Goal: Information Seeking & Learning: Learn about a topic

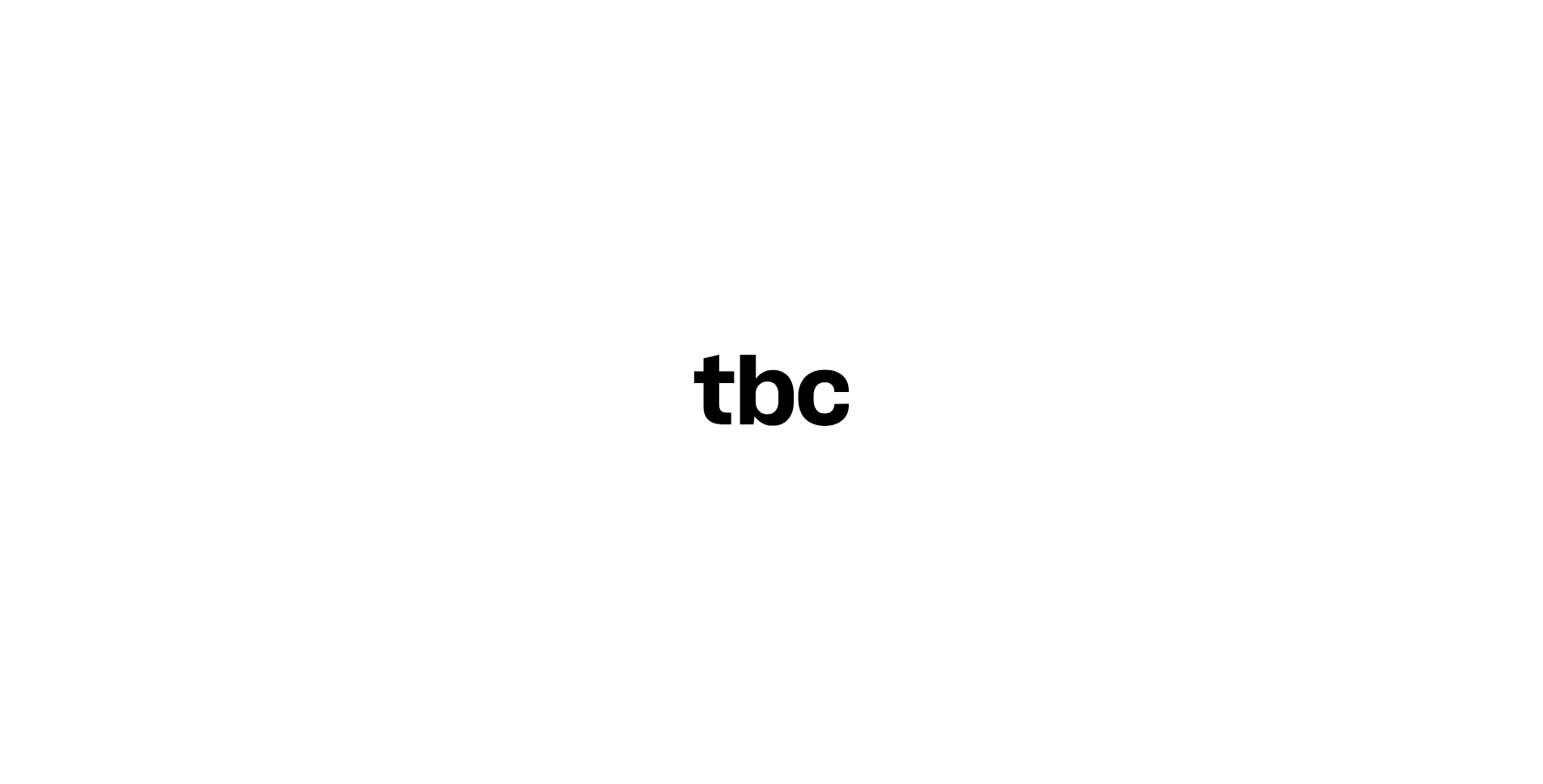
scroll to position [46, 0]
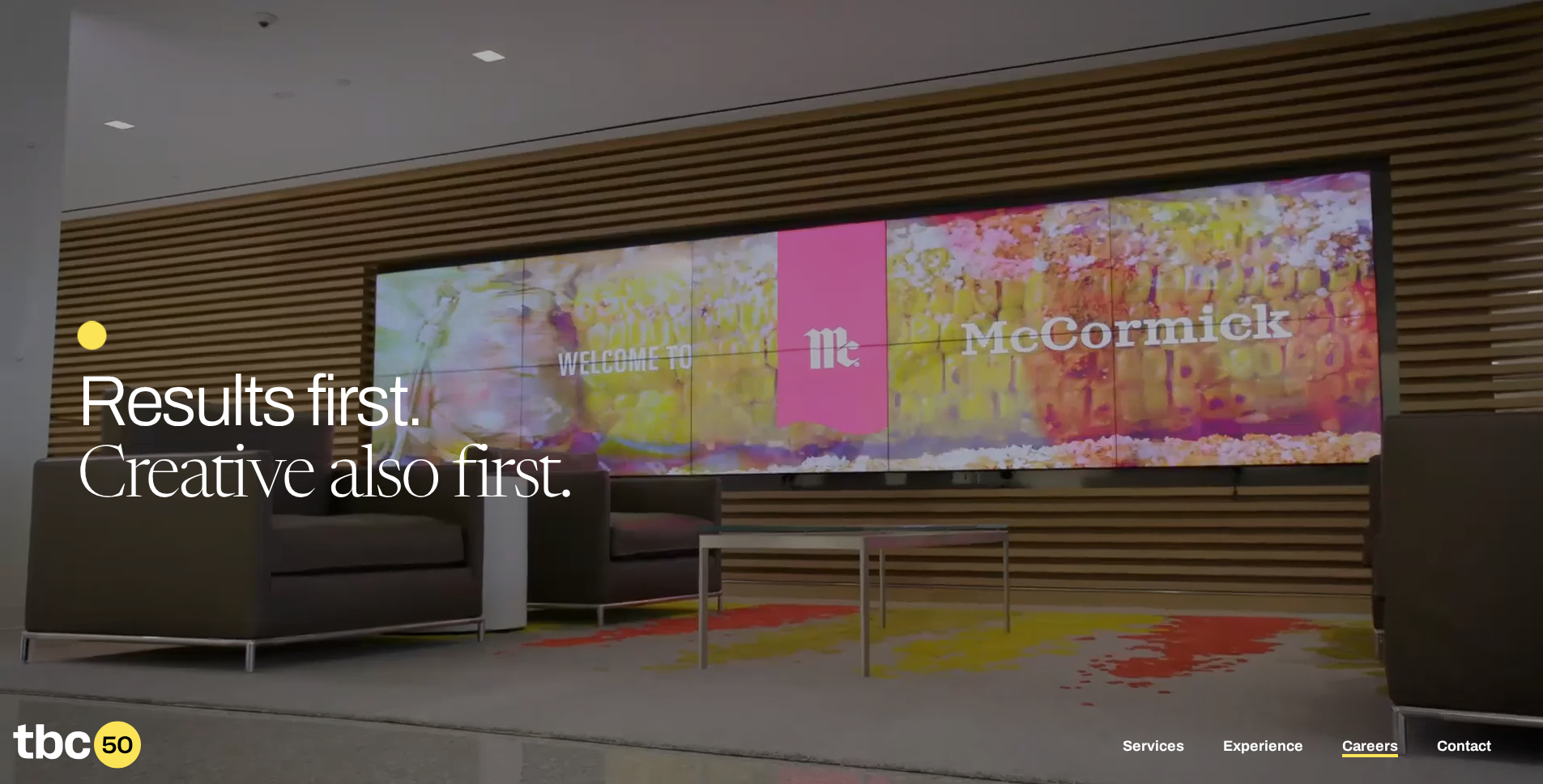
click at [1394, 746] on link "Careers" at bounding box center [1370, 747] width 56 height 19
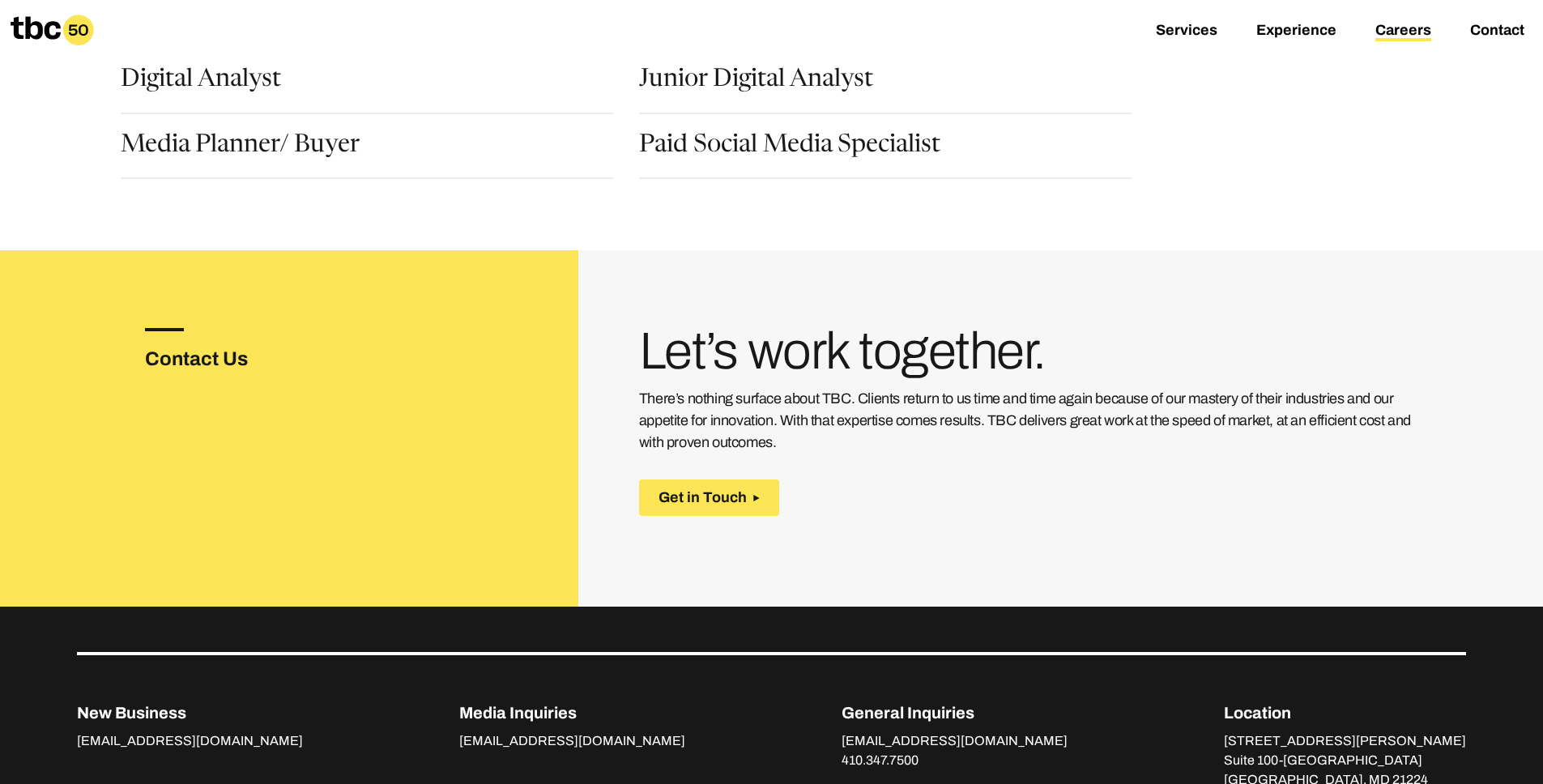
scroll to position [103, 0]
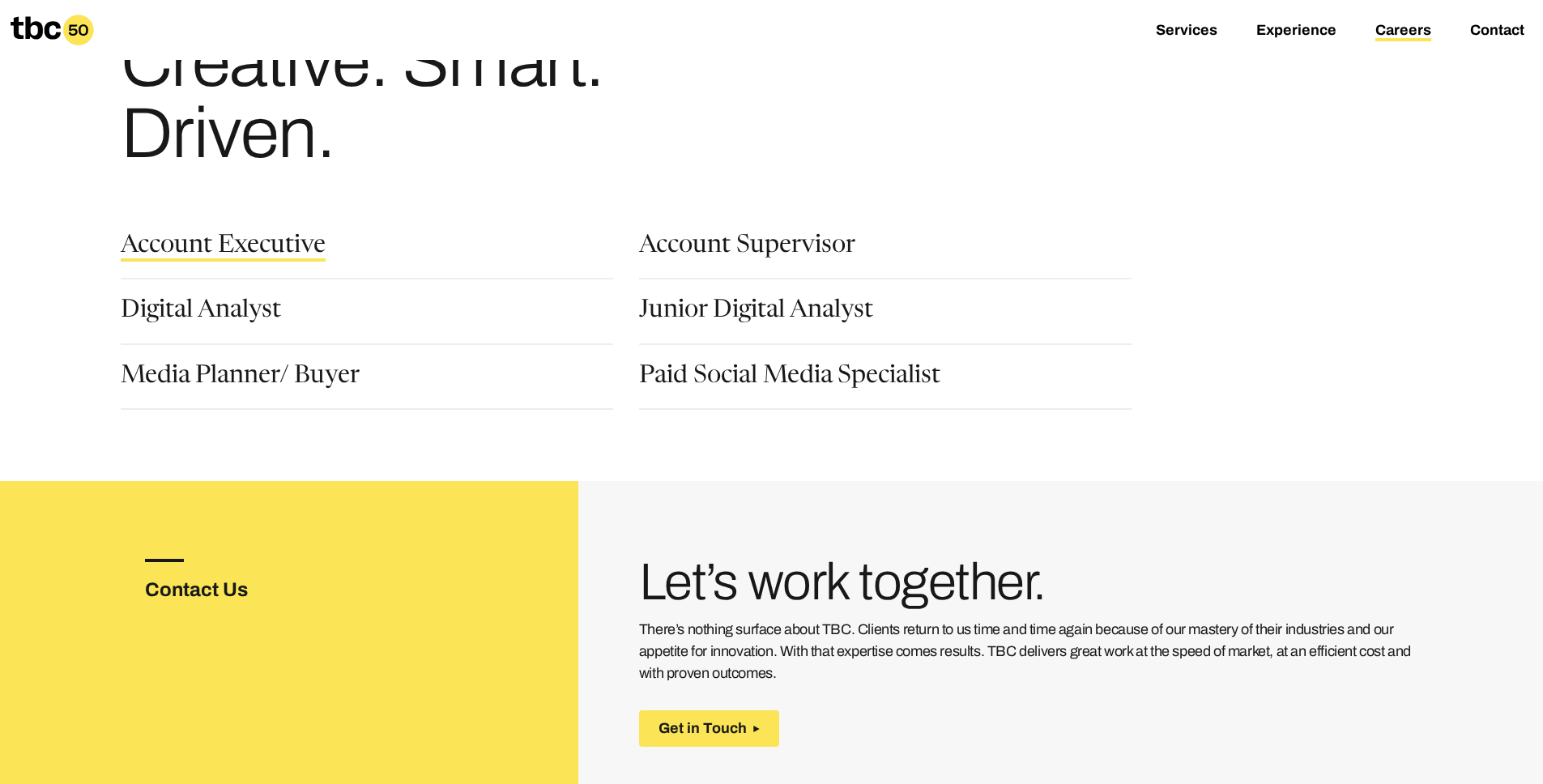
click at [214, 251] on link "Account Executive" at bounding box center [222, 247] width 205 height 27
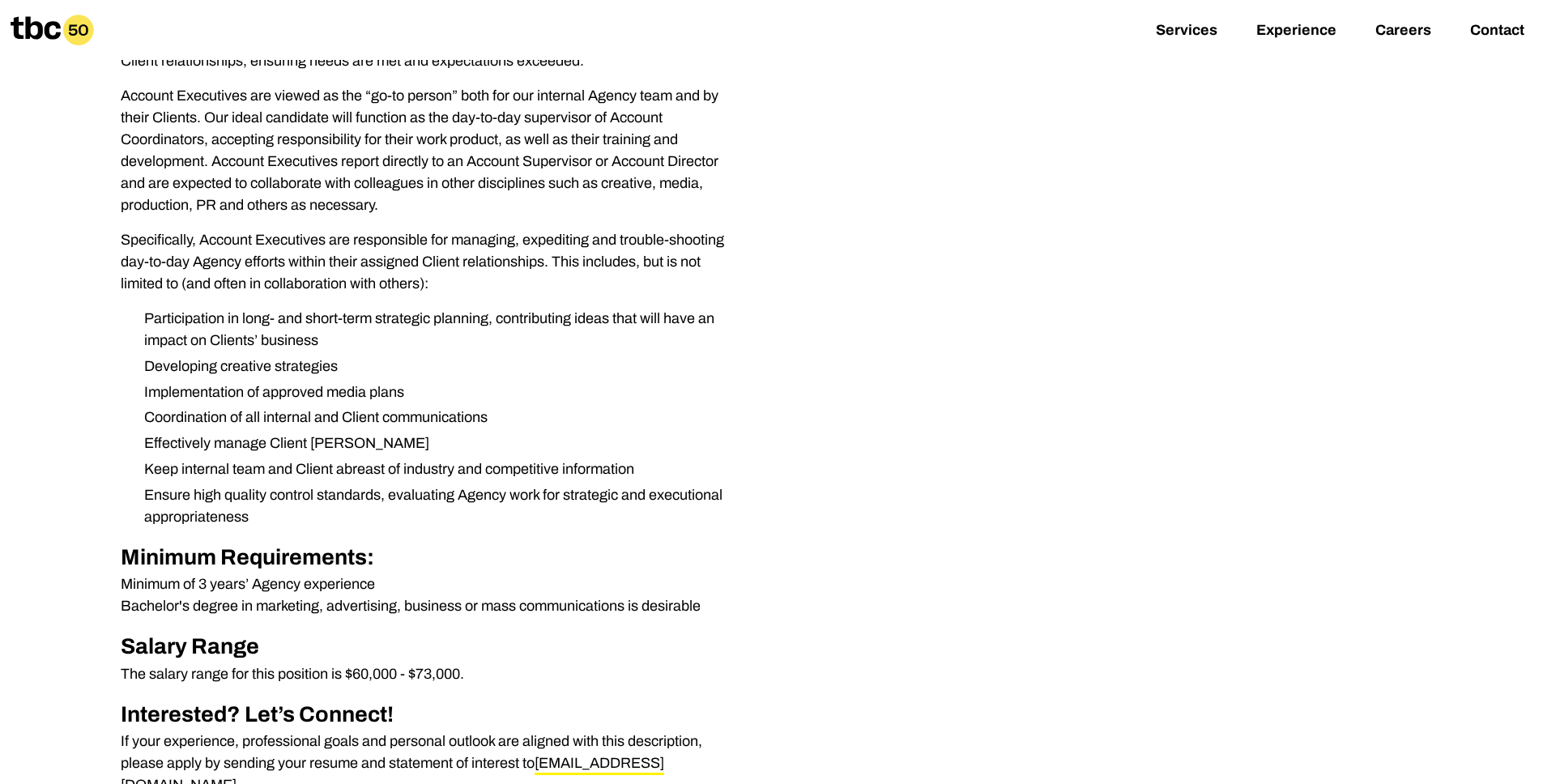
scroll to position [364, 0]
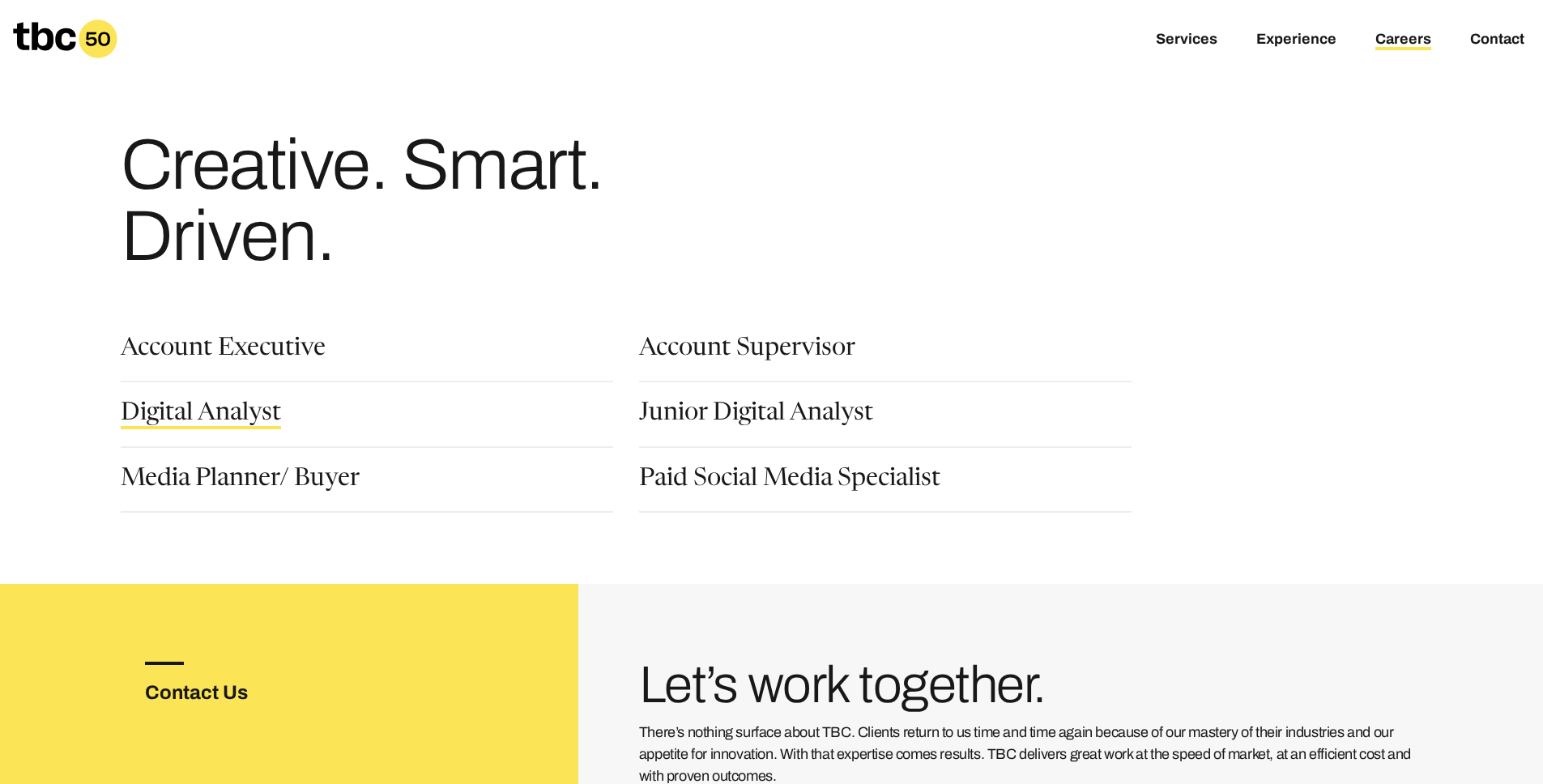
click at [238, 403] on link "Digital Analyst" at bounding box center [200, 415] width 160 height 27
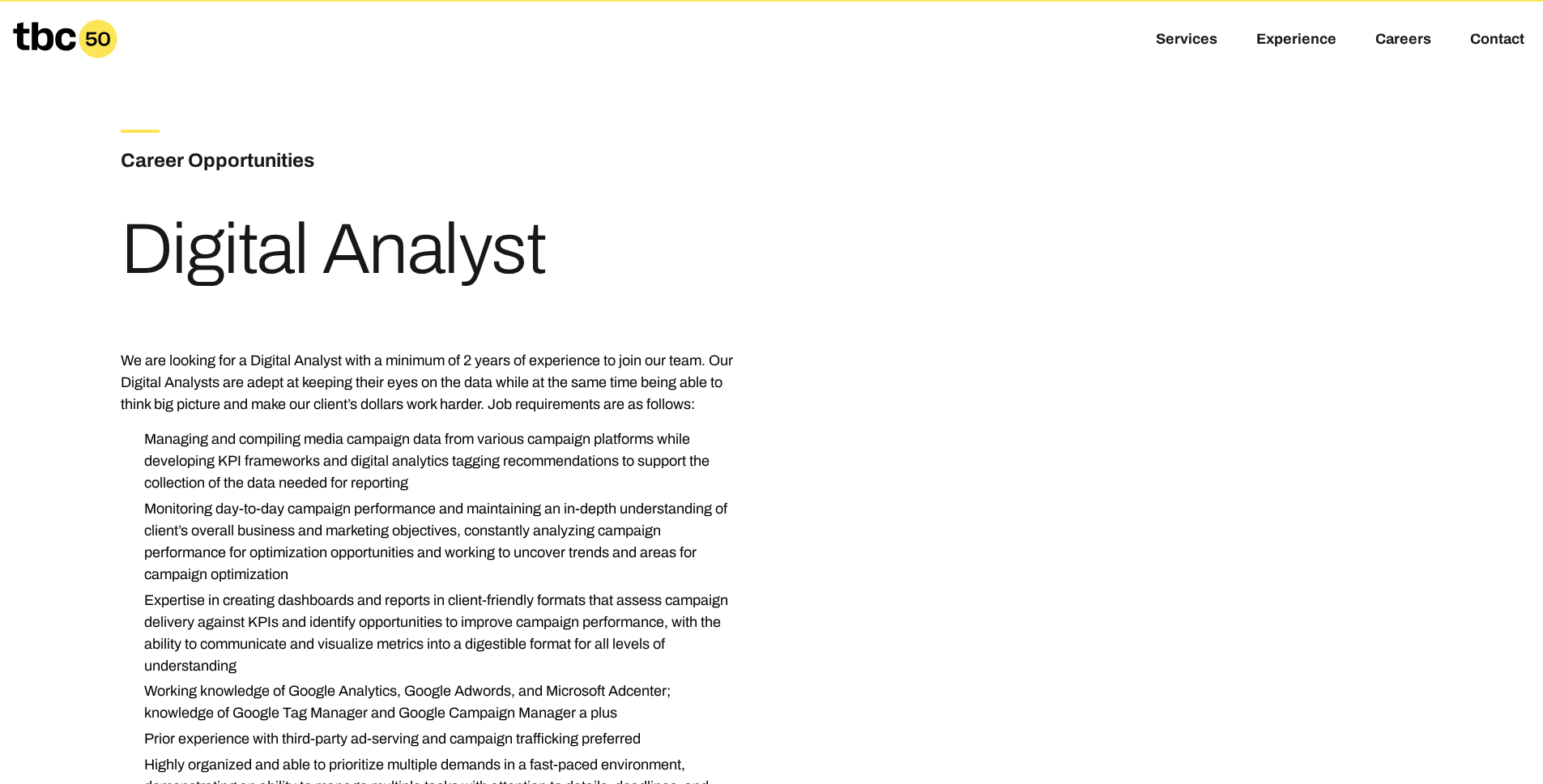
scroll to position [515, 0]
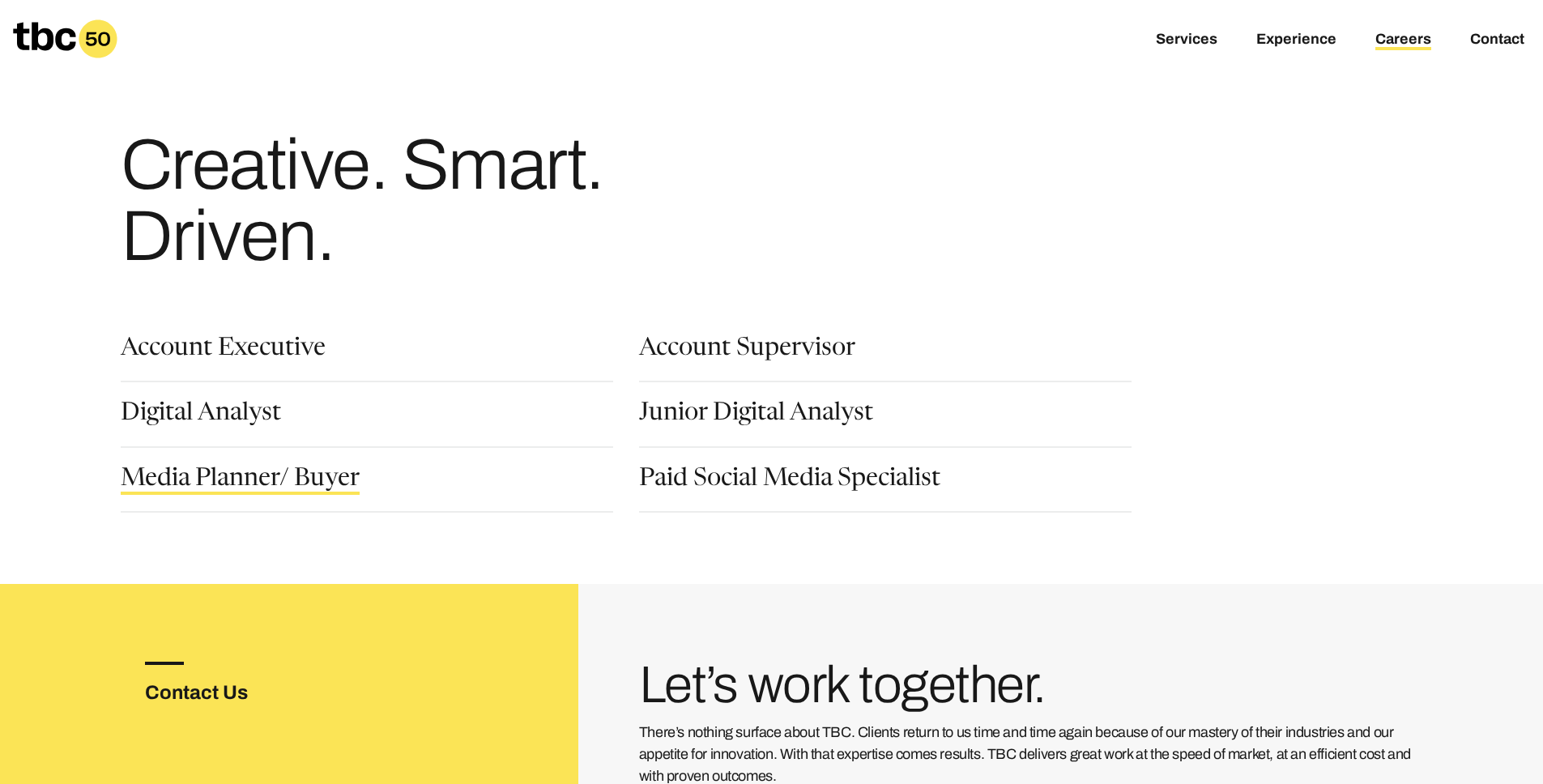
click at [272, 486] on link "Media Planner/ Buyer" at bounding box center [239, 481] width 238 height 27
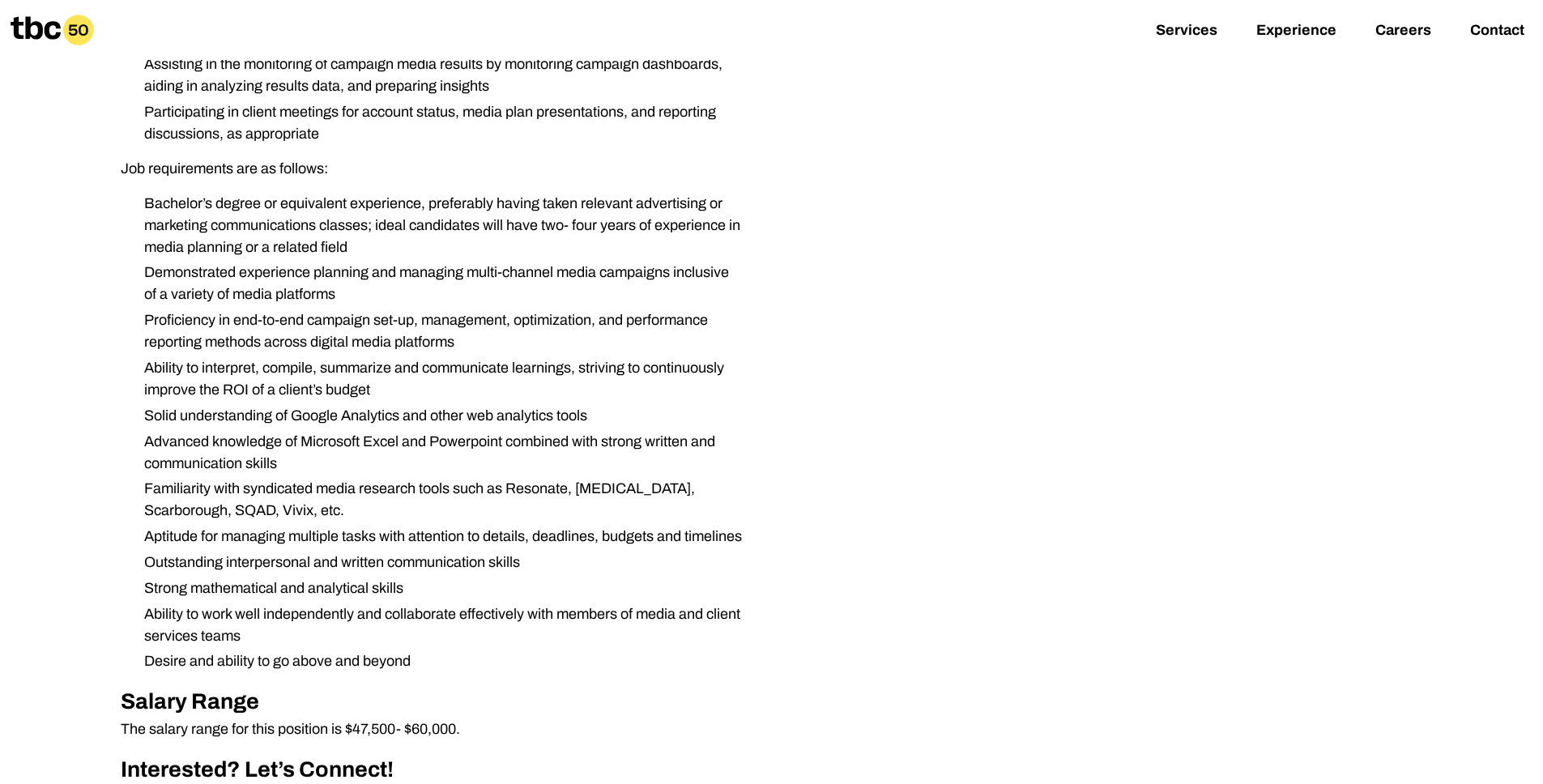
scroll to position [1007, 0]
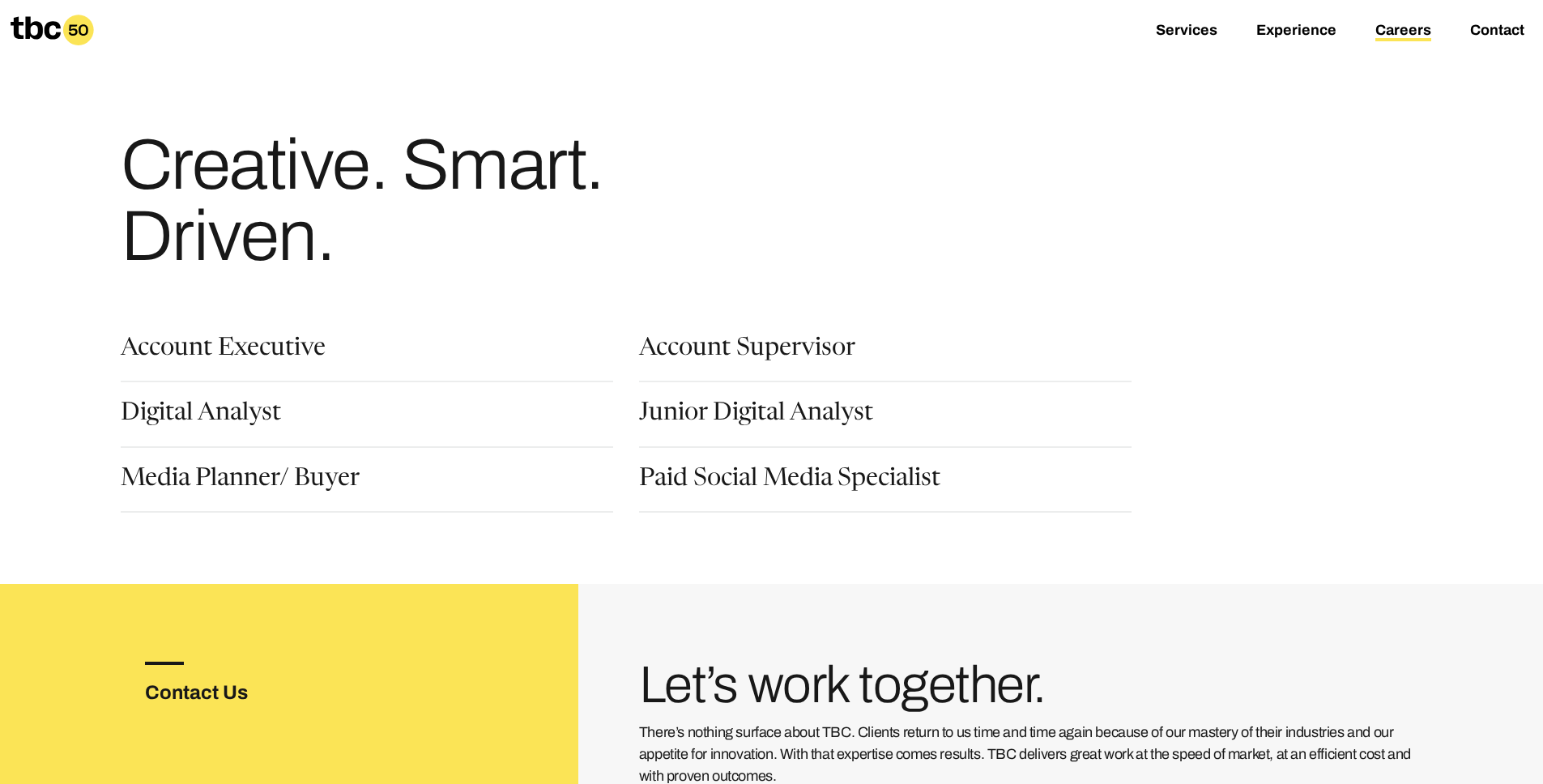
scroll to position [69, 0]
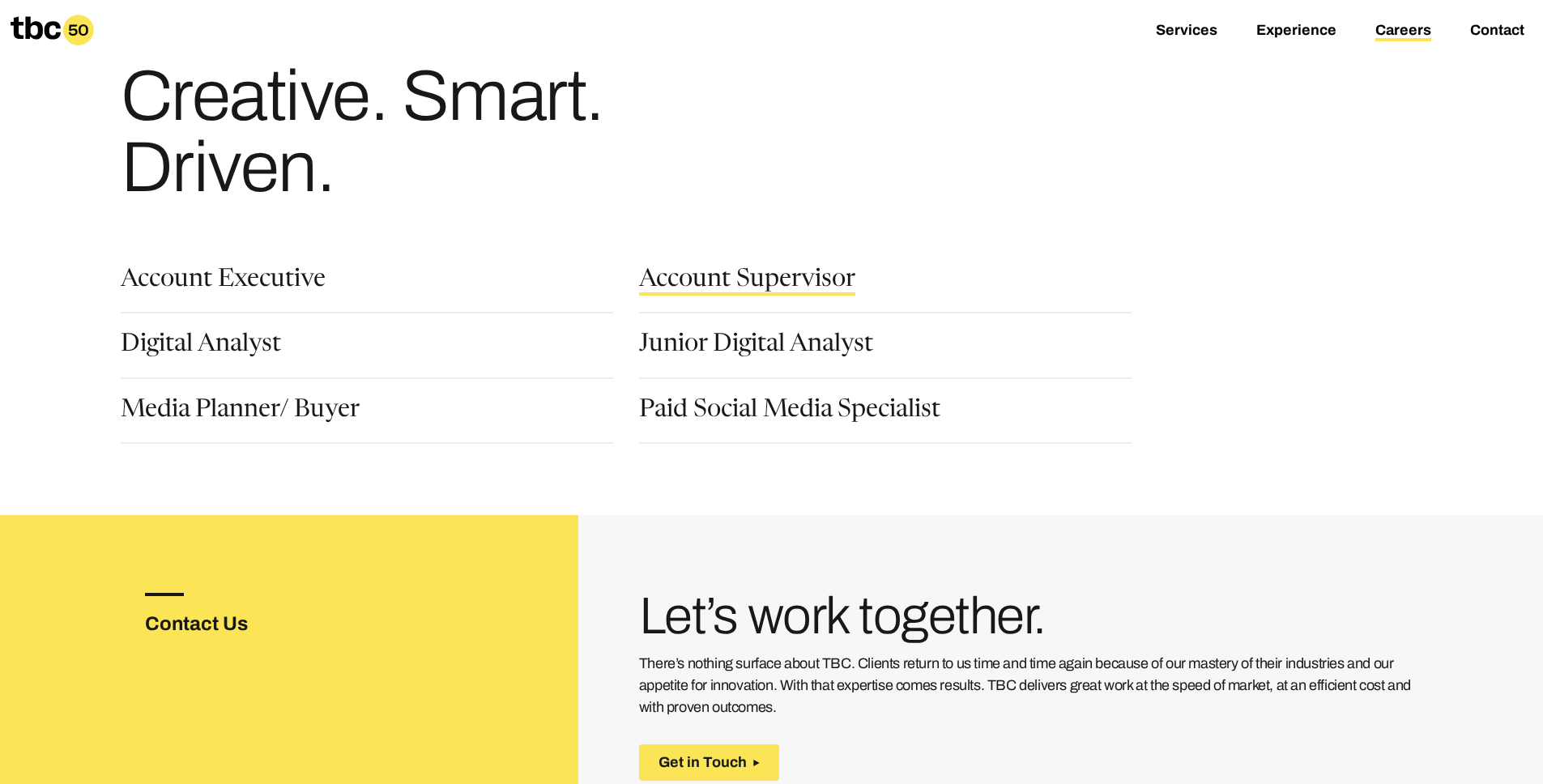
click at [765, 273] on link "Account Supervisor" at bounding box center [746, 282] width 216 height 27
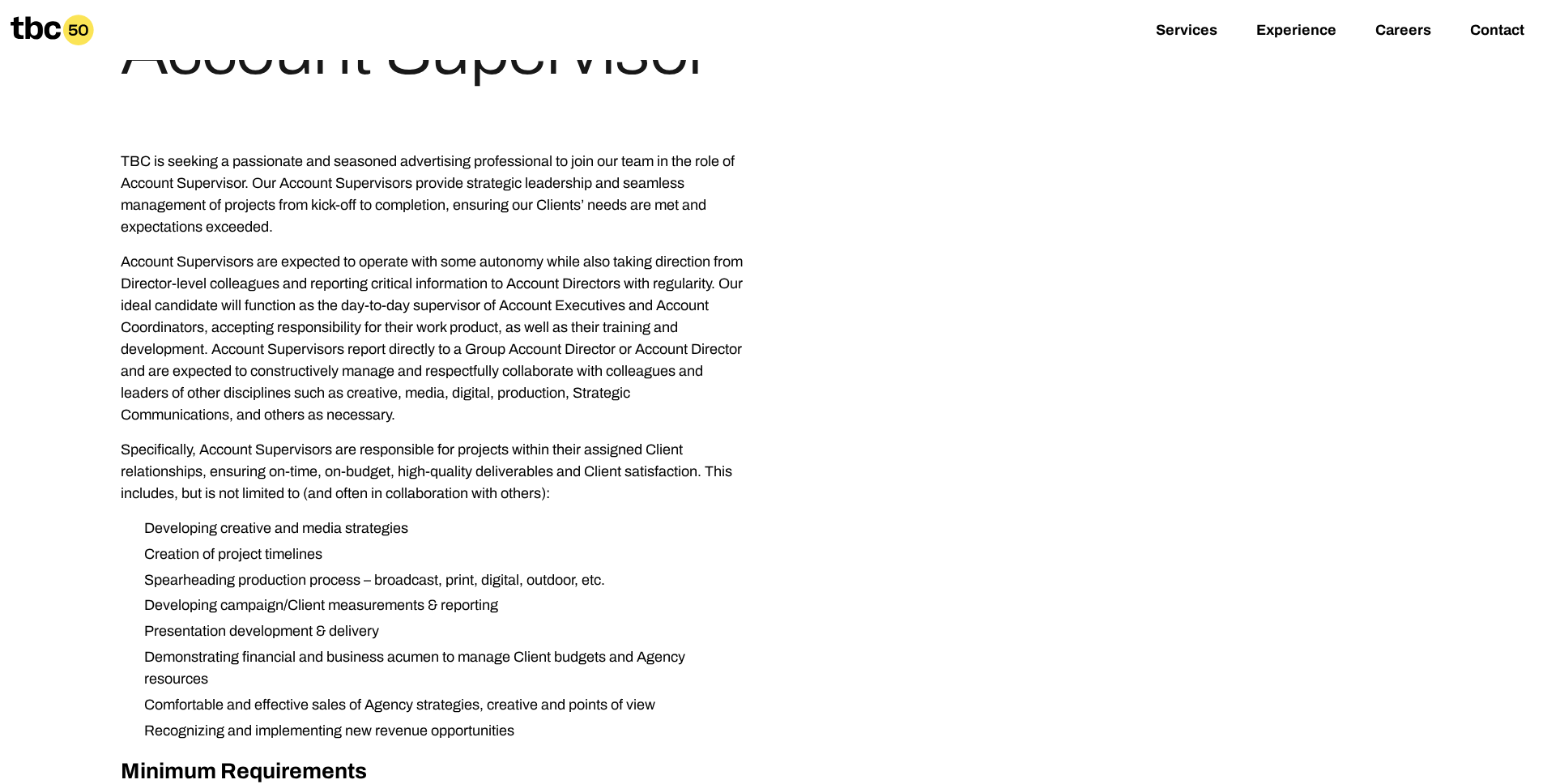
scroll to position [399, 0]
